Goal: Information Seeking & Learning: Learn about a topic

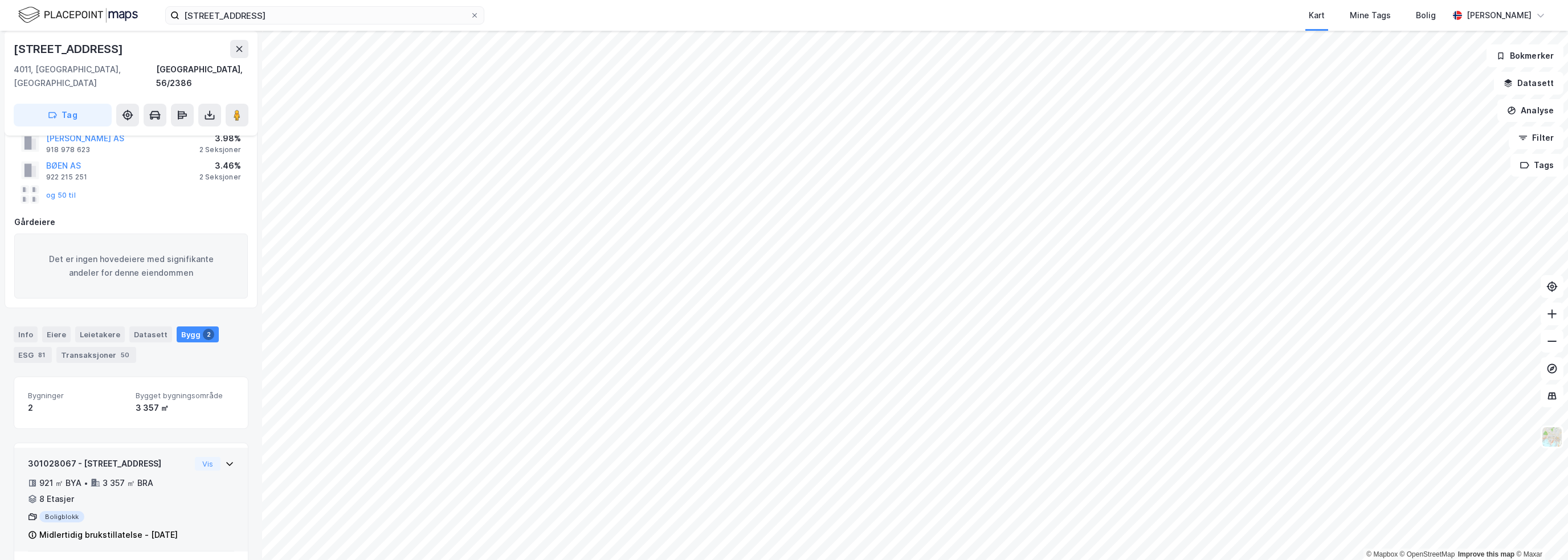
scroll to position [146, 0]
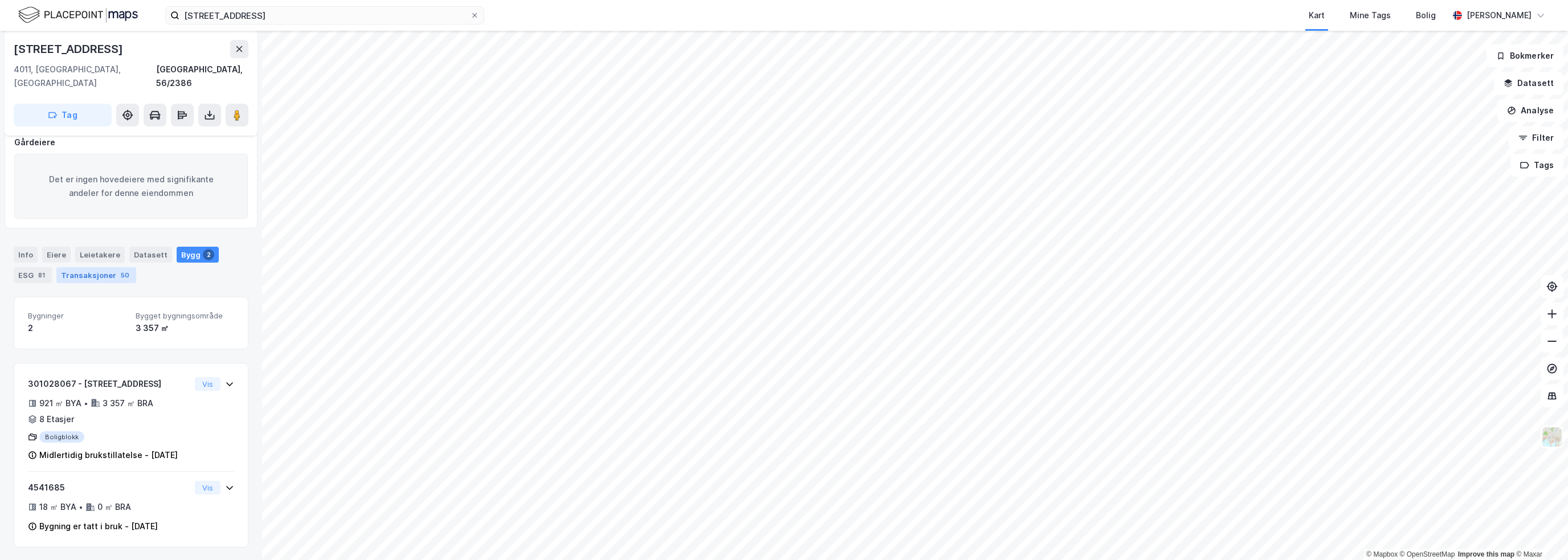
click at [97, 267] on div "Transaksjoner 50" at bounding box center [97, 274] width 80 height 16
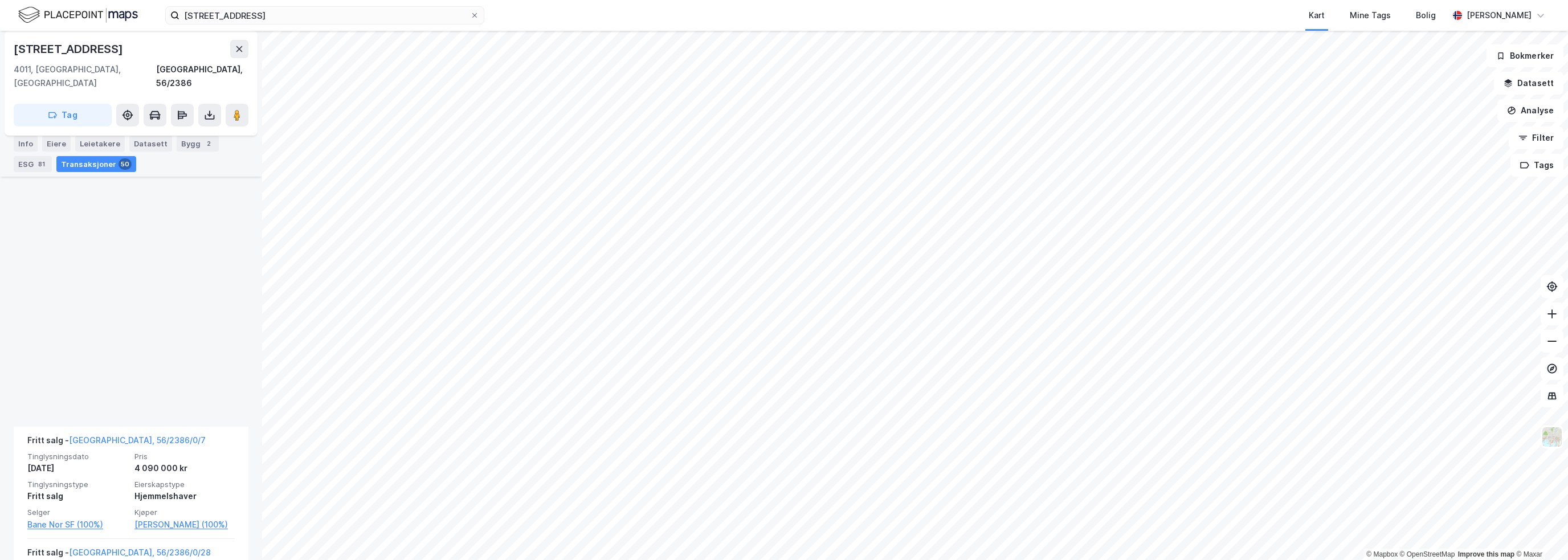
scroll to position [2594, 0]
